Goal: Transaction & Acquisition: Purchase product/service

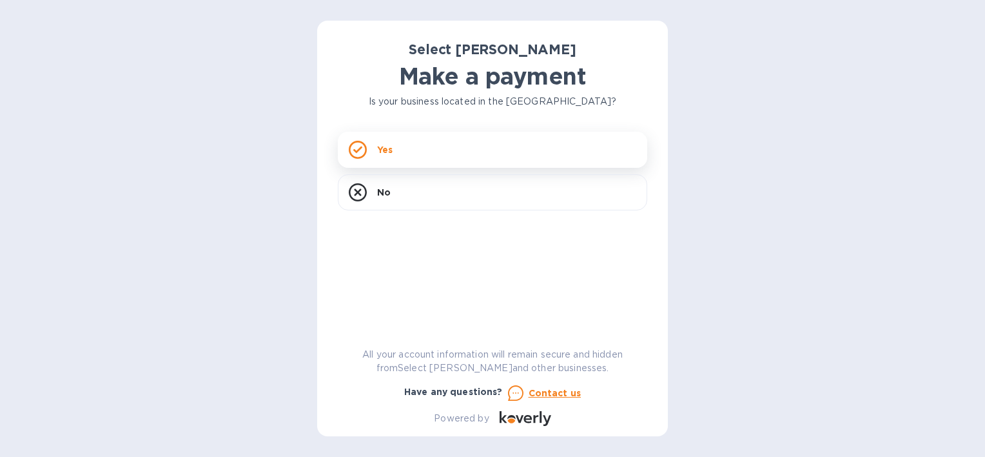
click at [377, 139] on div "Yes" at bounding box center [493, 150] width 310 height 36
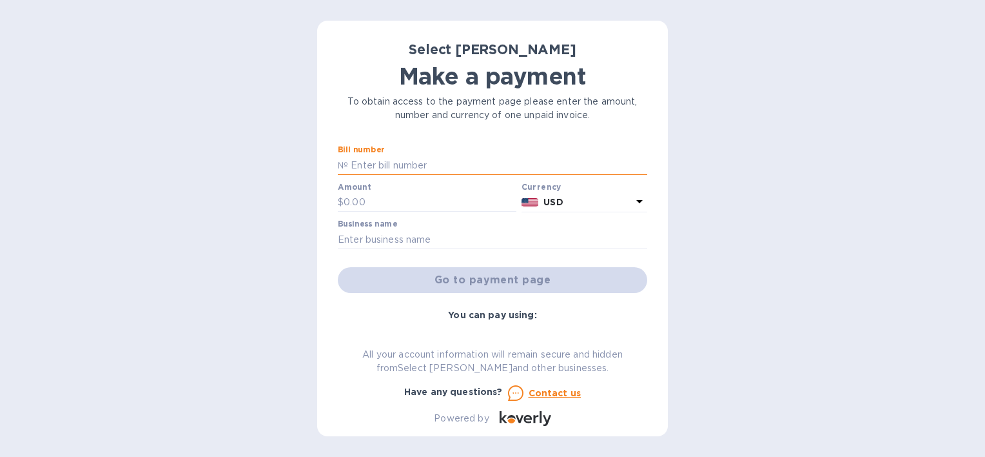
click at [464, 168] on input "text" at bounding box center [497, 164] width 299 height 19
type input "265529"
type input "179.52"
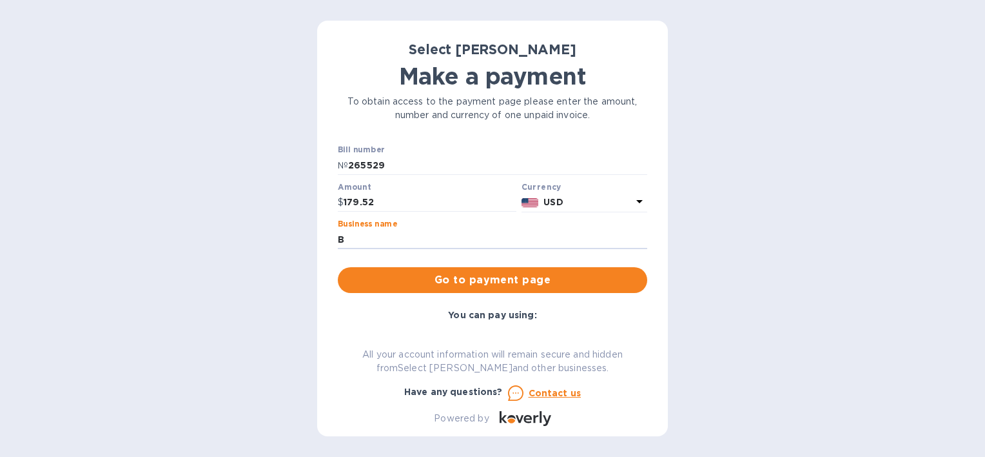
type input "Black Husky Brewing LLC"
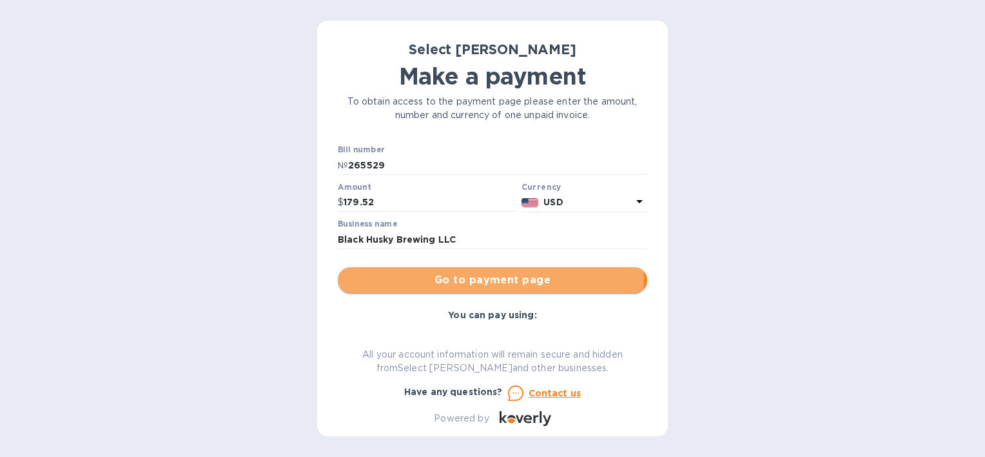
click at [486, 275] on span "Go to payment page" at bounding box center [492, 279] width 289 height 15
